Goal: Task Accomplishment & Management: Manage account settings

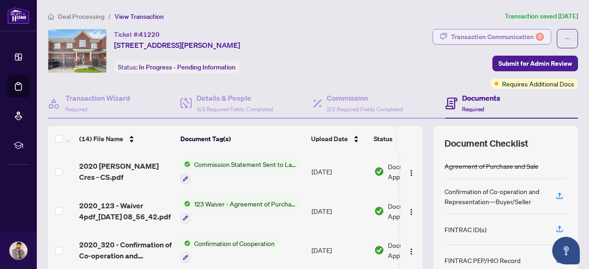
click at [487, 33] on div "Transaction Communication 8" at bounding box center [497, 36] width 93 height 15
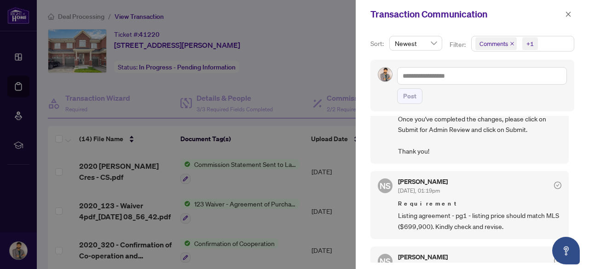
scroll to position [491, 0]
click at [463, 211] on span "Listing agreement - pg1 - listing price should match MLS ($699,900). Kindly che…" at bounding box center [479, 222] width 163 height 22
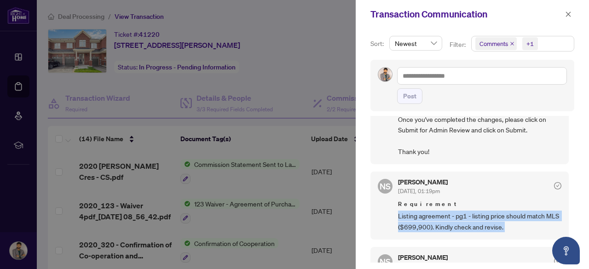
click at [463, 211] on span "Listing agreement - pg1 - listing price should match MLS ($699,900). Kindly che…" at bounding box center [479, 222] width 163 height 22
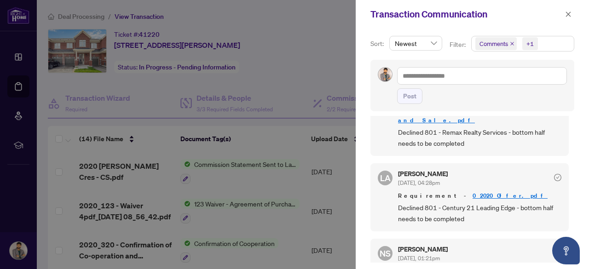
scroll to position [254, 0]
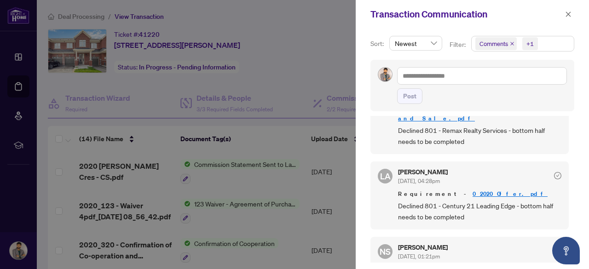
click at [473, 190] on link "0_2020_Offer.pdf" at bounding box center [510, 194] width 75 height 8
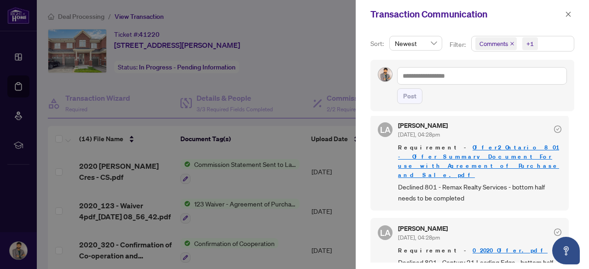
scroll to position [181, 0]
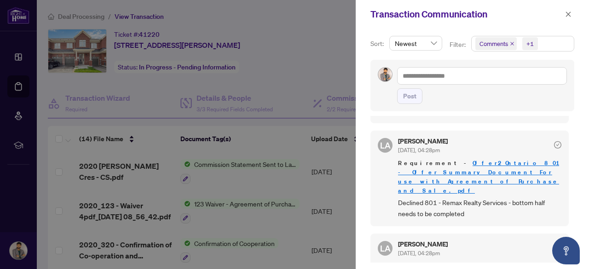
click at [482, 159] on link "Offer2_Ontario 801 - Offer Summary Document For use with Agreement of Purchase …" at bounding box center [478, 176] width 161 height 35
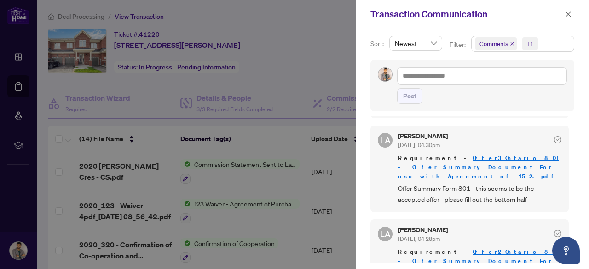
scroll to position [91, 0]
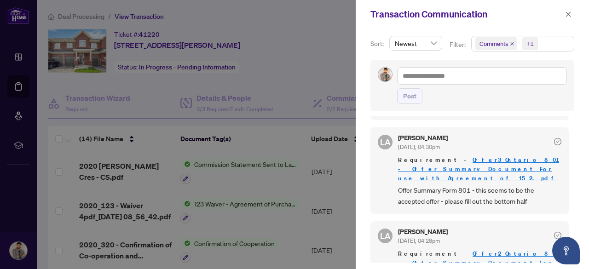
click at [463, 156] on link "Offer3_Ontario 801 - Offer Summary Document For use with Agreement of 15 2.pdf" at bounding box center [478, 169] width 161 height 26
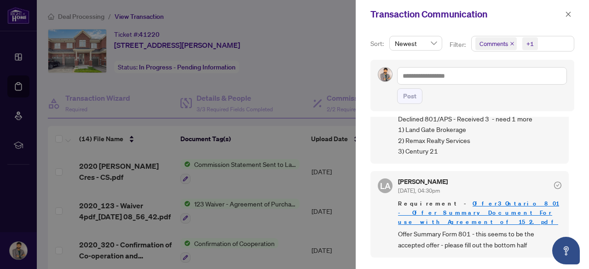
scroll to position [0, 0]
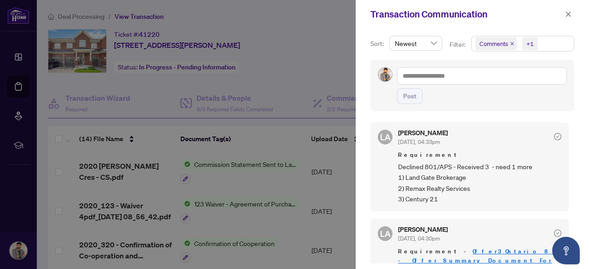
click at [264, 135] on div at bounding box center [294, 134] width 589 height 269
click at [572, 12] on button "button" at bounding box center [569, 14] width 12 height 11
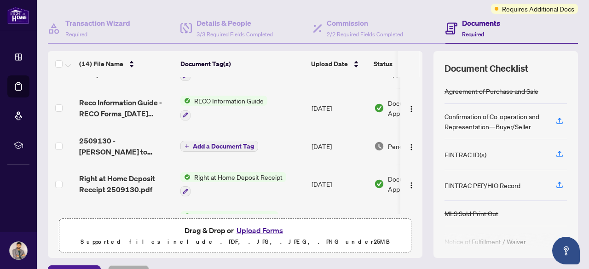
scroll to position [342, 0]
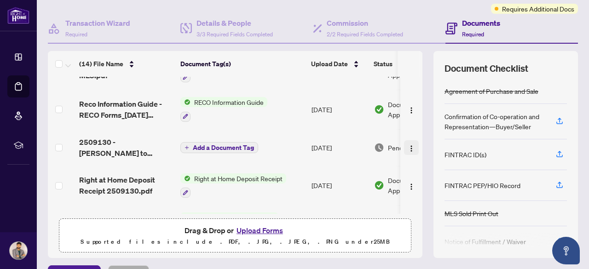
click at [408, 145] on img "button" at bounding box center [411, 148] width 7 height 7
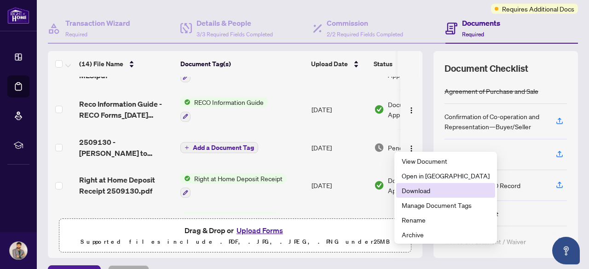
click at [418, 193] on span "Download" at bounding box center [446, 191] width 88 height 10
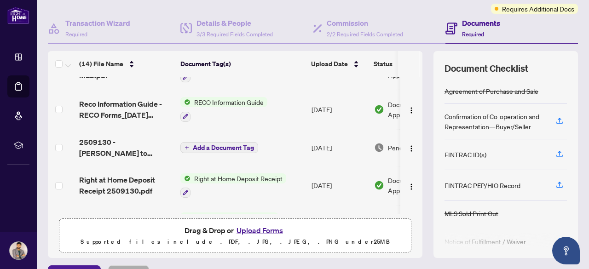
click at [257, 230] on button "Upload Forms" at bounding box center [260, 231] width 52 height 12
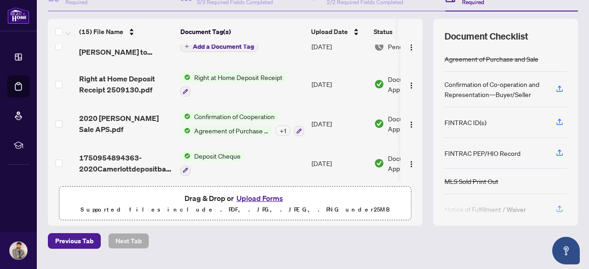
scroll to position [0, 0]
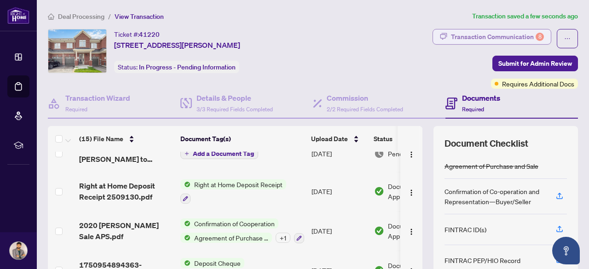
click at [493, 35] on div "Transaction Communication 8" at bounding box center [497, 36] width 93 height 15
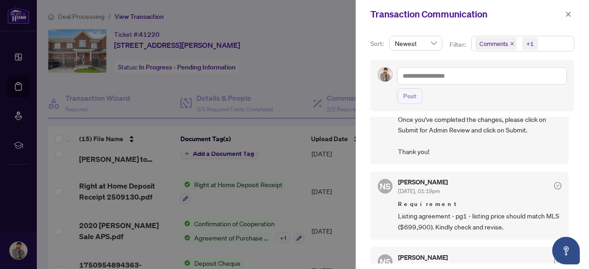
scroll to position [494, 0]
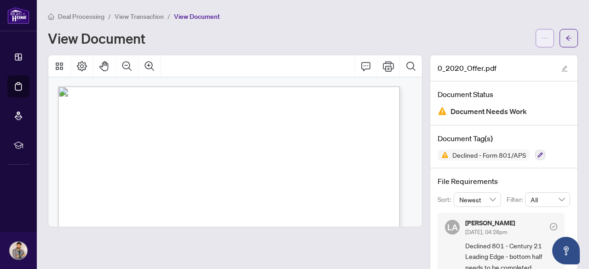
click at [542, 39] on icon "ellipsis" at bounding box center [545, 38] width 6 height 6
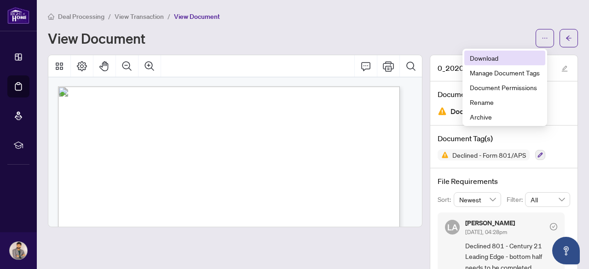
click at [494, 58] on span "Download" at bounding box center [505, 58] width 70 height 10
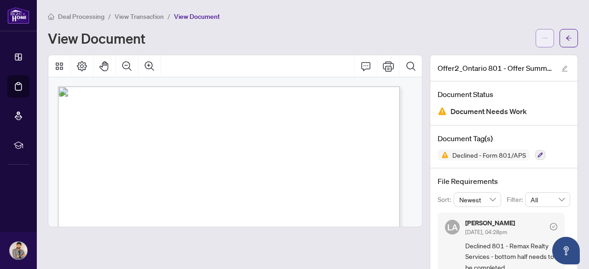
click at [542, 36] on icon "ellipsis" at bounding box center [545, 38] width 6 height 6
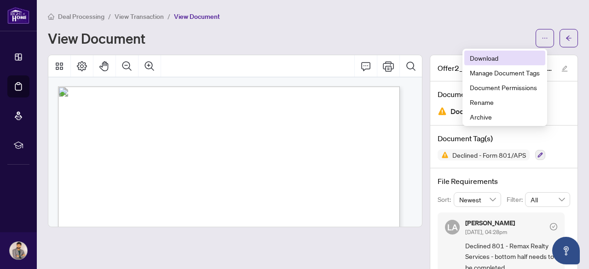
click at [494, 59] on span "Download" at bounding box center [505, 58] width 70 height 10
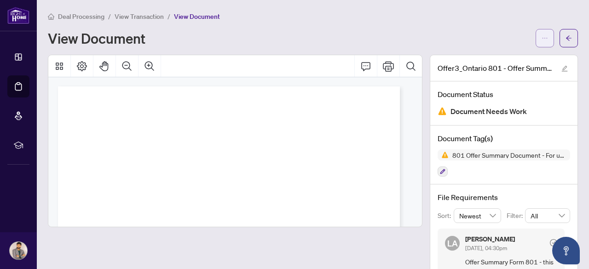
click at [542, 38] on icon "ellipsis" at bounding box center [545, 38] width 6 height 6
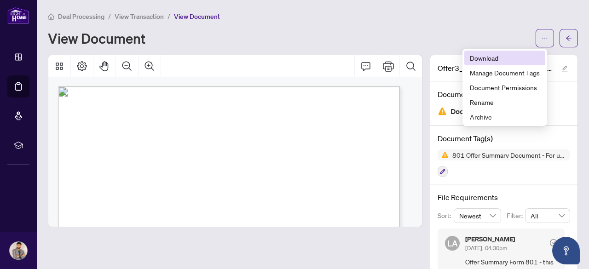
click at [498, 56] on span "Download" at bounding box center [505, 58] width 70 height 10
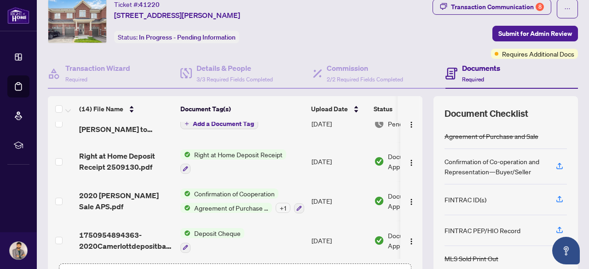
scroll to position [33, 0]
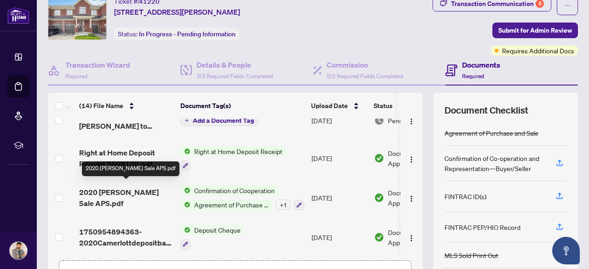
click at [125, 192] on span "2020 [PERSON_NAME] Sale APS.pdf" at bounding box center [126, 198] width 94 height 22
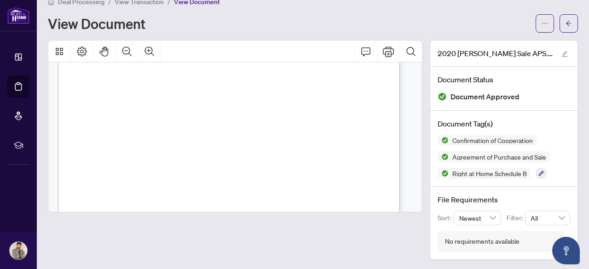
scroll to position [1158, 0]
click at [140, 2] on span "View Transaction" at bounding box center [139, 2] width 49 height 8
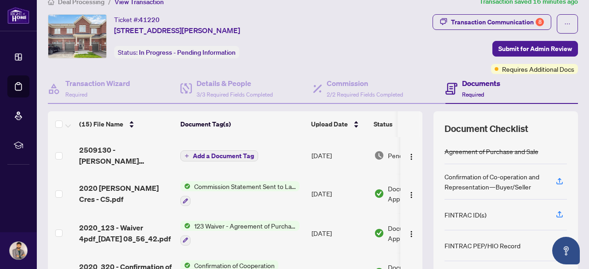
scroll to position [128, 0]
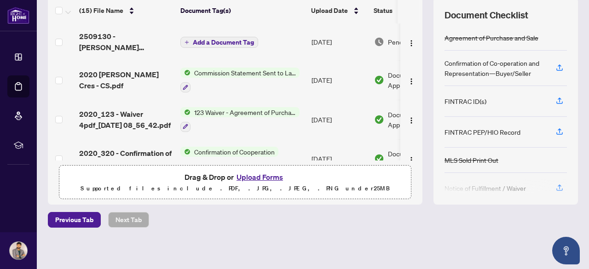
click at [258, 175] on button "Upload Forms" at bounding box center [260, 177] width 52 height 12
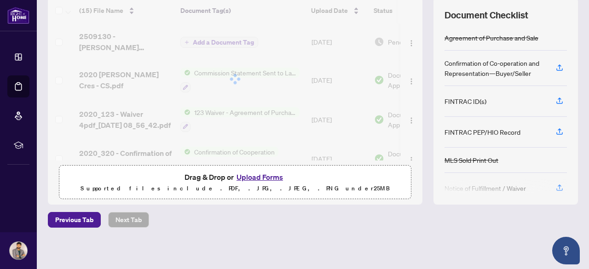
scroll to position [0, 0]
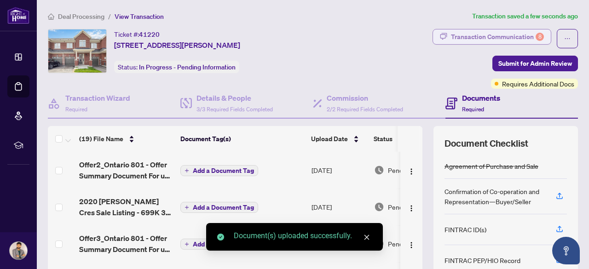
click at [490, 31] on div "Transaction Communication 8" at bounding box center [497, 36] width 93 height 15
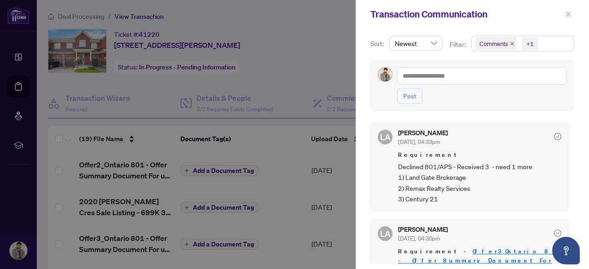
click at [567, 13] on icon "close" at bounding box center [568, 14] width 6 height 6
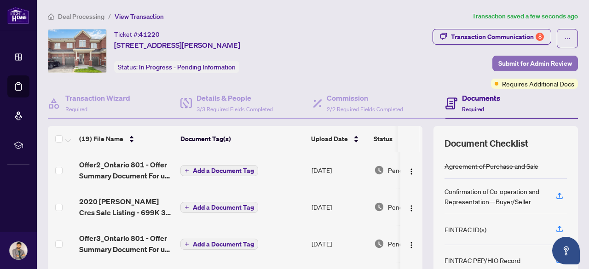
click at [529, 59] on span "Submit for Admin Review" at bounding box center [536, 63] width 74 height 15
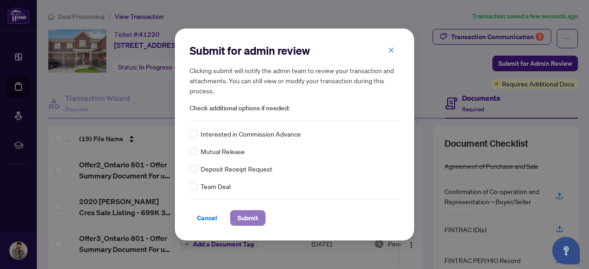
click at [254, 215] on span "Submit" at bounding box center [248, 218] width 21 height 15
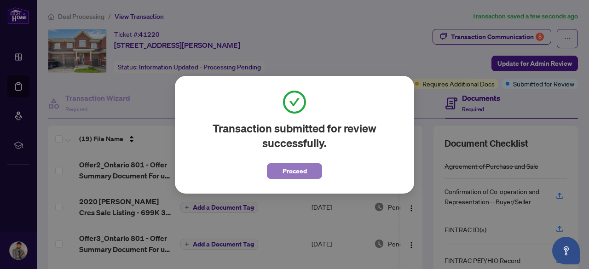
click at [294, 168] on span "Proceed" at bounding box center [295, 171] width 24 height 15
